Goal: Task Accomplishment & Management: Manage account settings

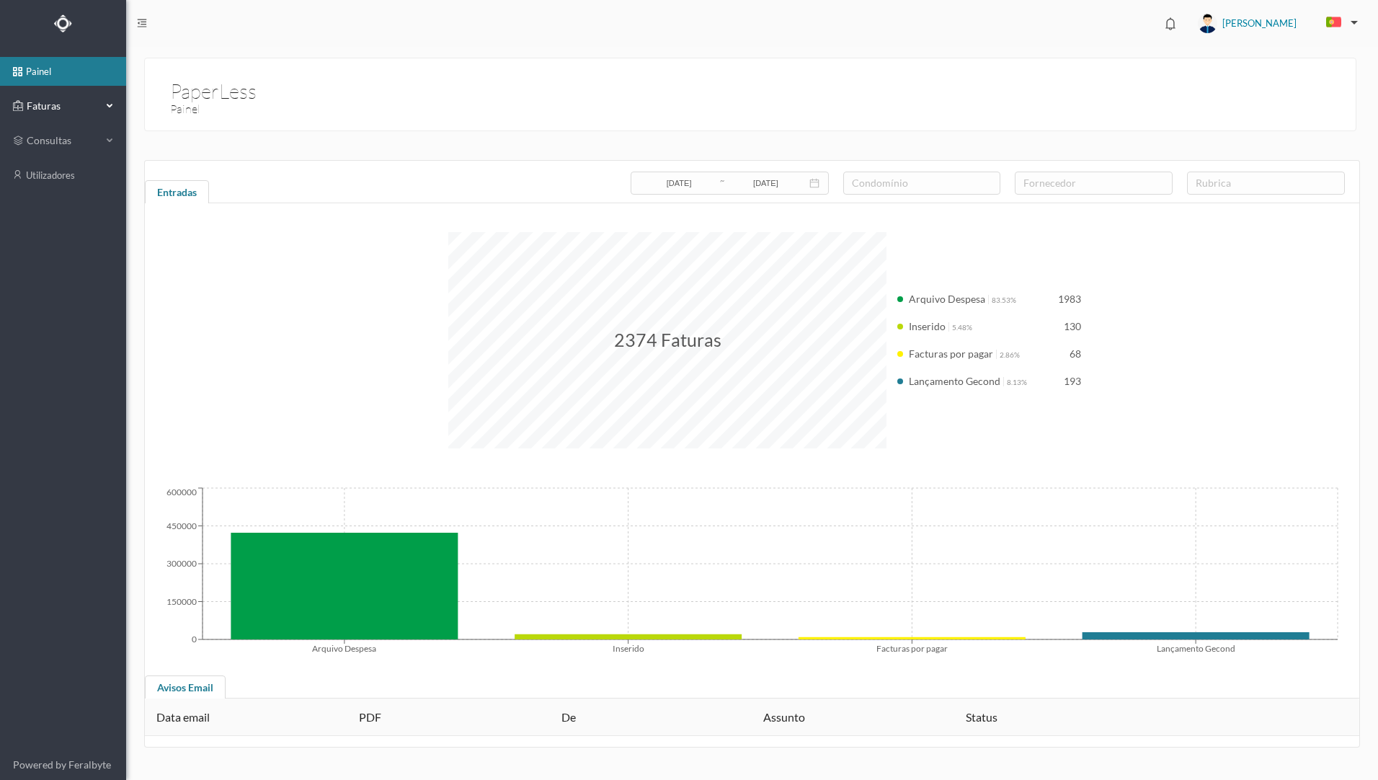
click at [74, 110] on span "Faturas" at bounding box center [62, 106] width 79 height 14
click at [80, 174] on link "arquivadas" at bounding box center [63, 175] width 126 height 29
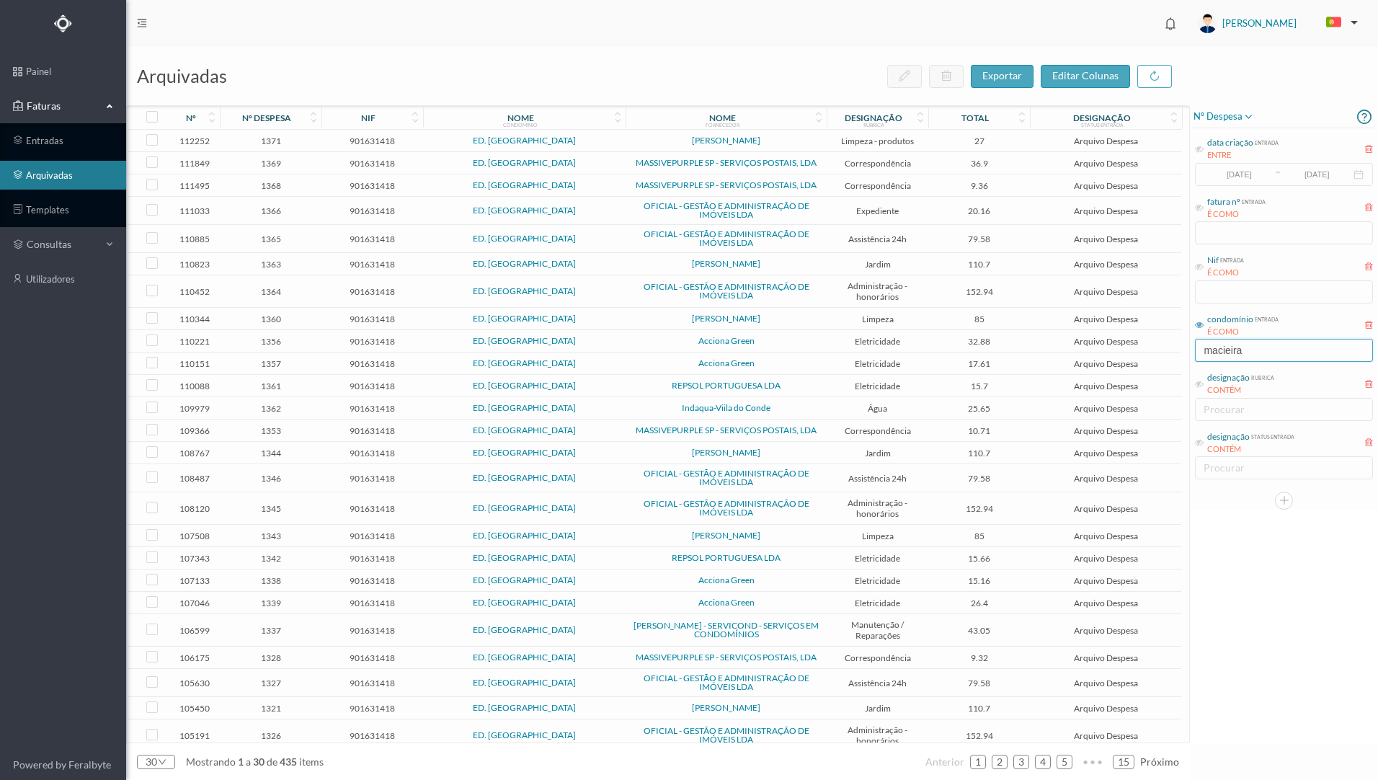
drag, startPoint x: 1254, startPoint y: 352, endPoint x: 1131, endPoint y: 350, distance: 123.3
click at [1131, 350] on div "arquivadas exportar editar colunas nº nº despesa nif nome condomínio nome forne…" at bounding box center [752, 413] width 1252 height 733
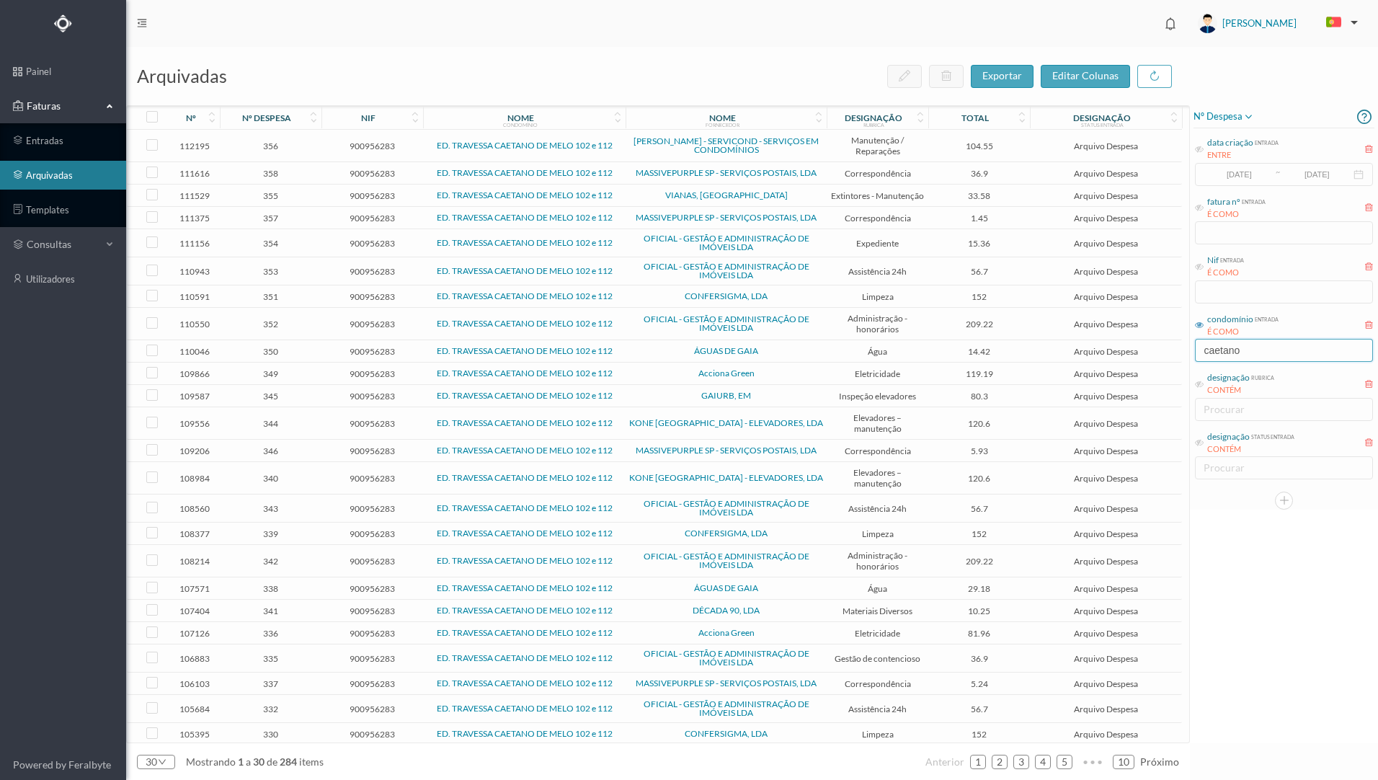
type input "caetano"
click at [676, 356] on td "ÁGUAS DE GAIA" at bounding box center [726, 351] width 201 height 22
click at [671, 354] on span "ÁGUAS DE GAIA" at bounding box center [726, 351] width 194 height 9
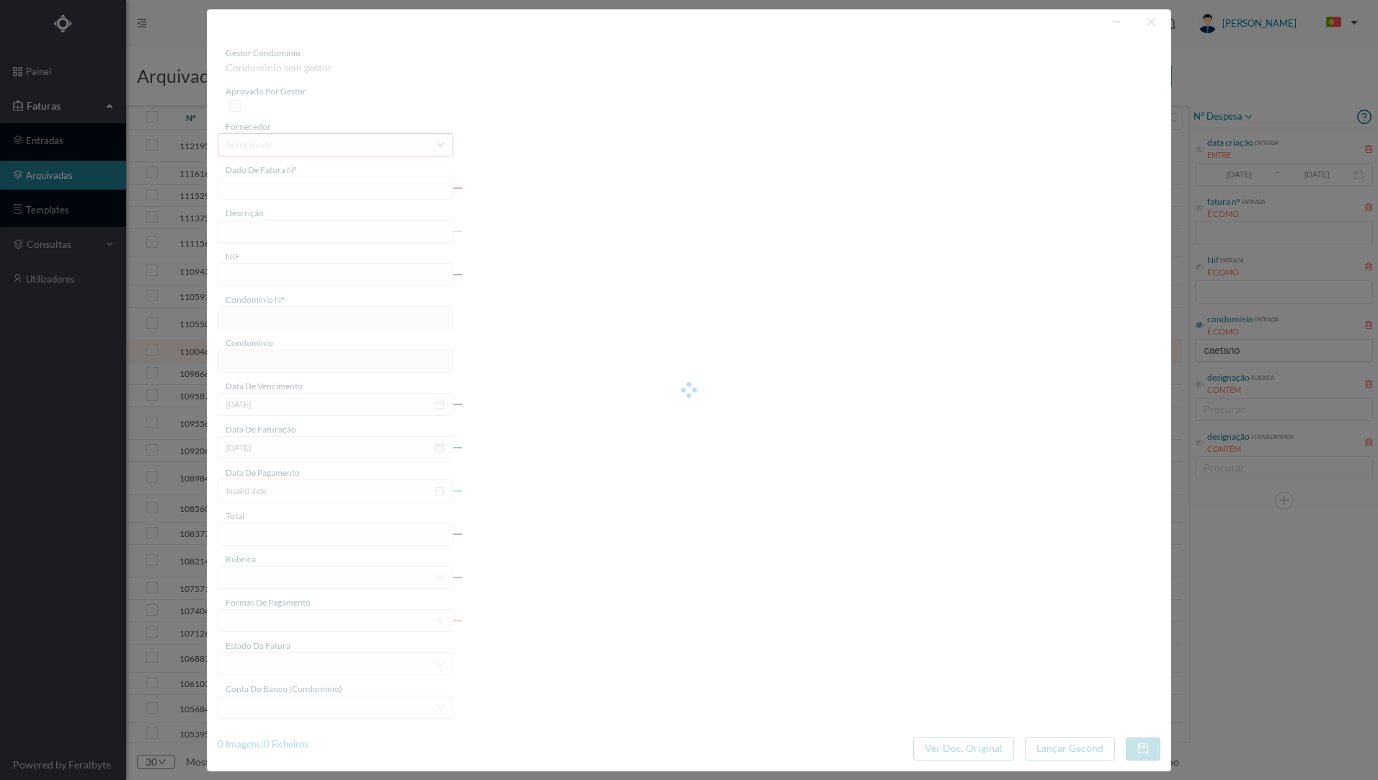
type input "FAC 0210362025/0049399022"
type input "102 COMUNS [DATE] a [DATE]"
type input "900956283"
type input "[DATE]"
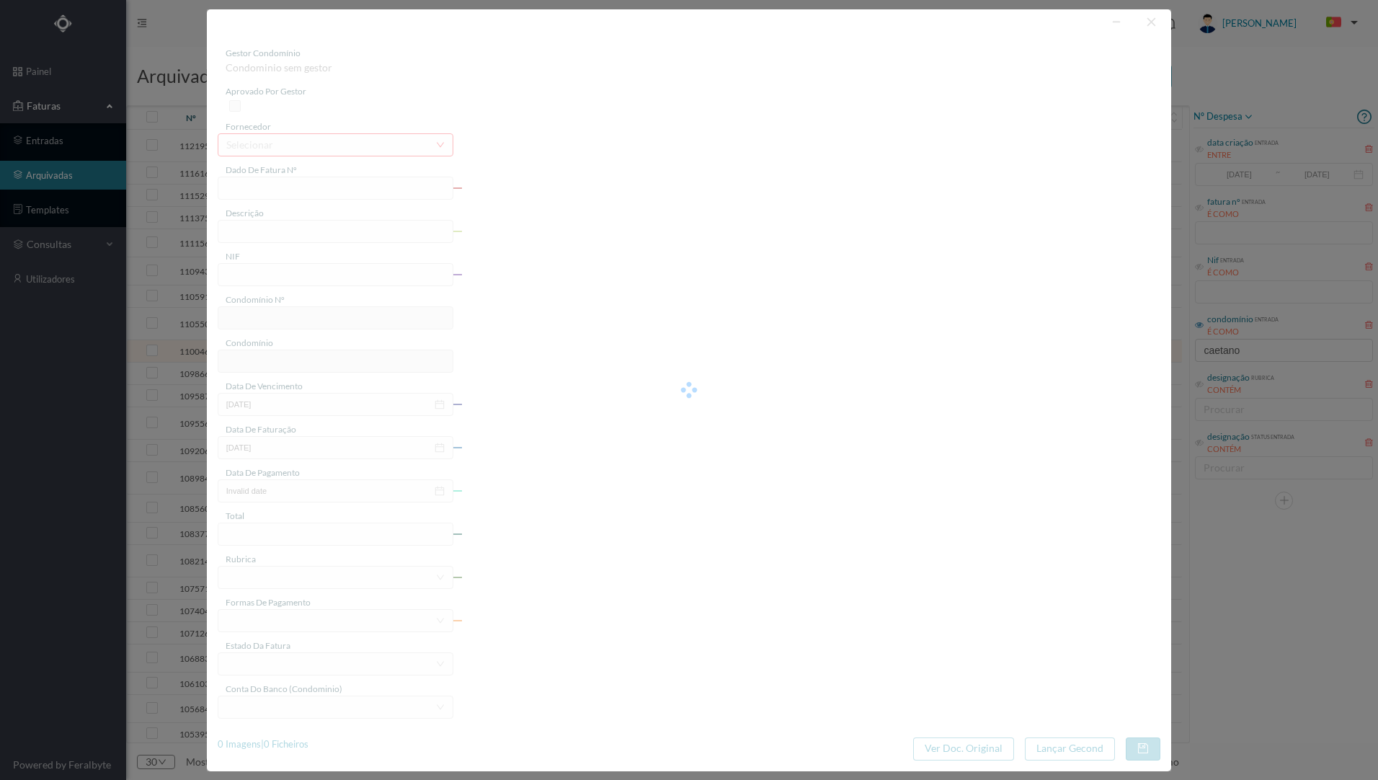
type input "[DATE]"
type input "14.42"
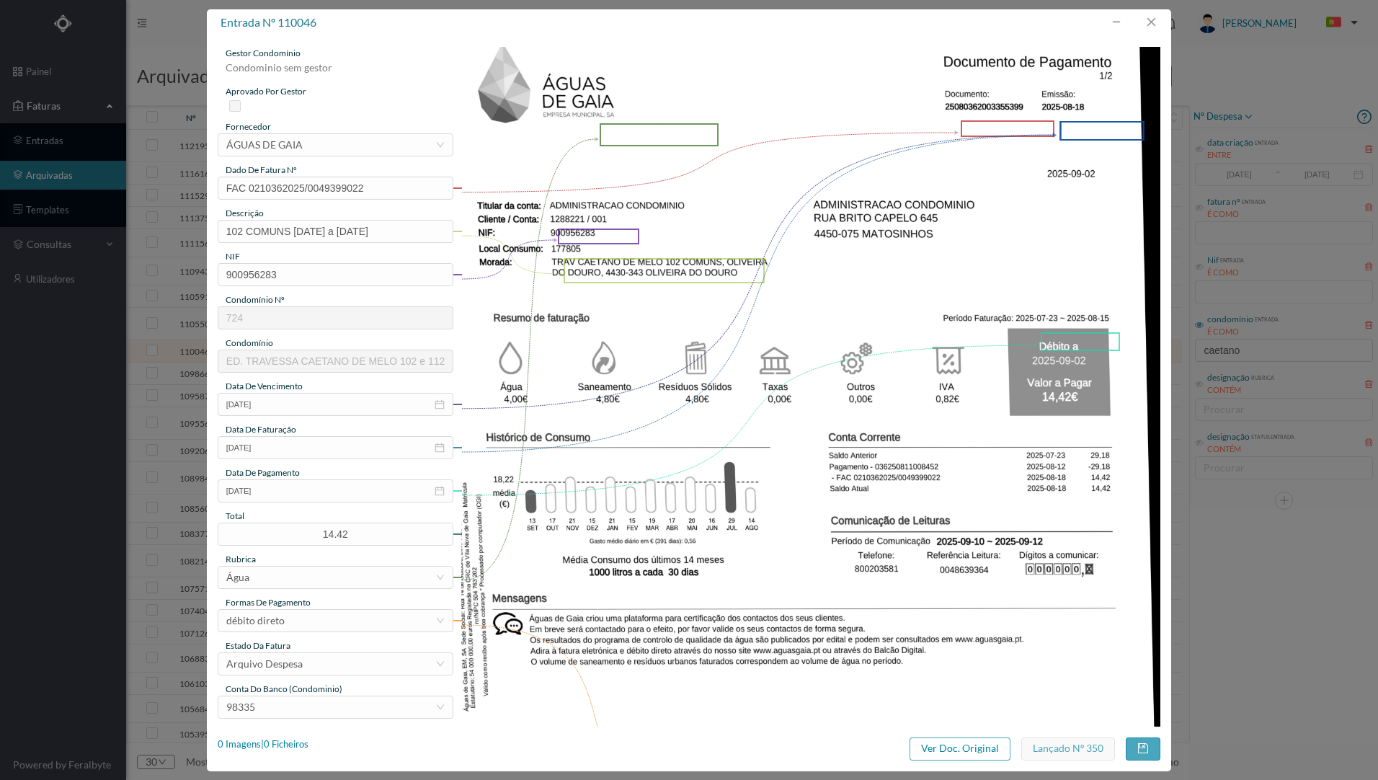
type input "724"
type input "ED. TRAVESSA CAETANO DE MELO 102 e 112"
